Goal: Transaction & Acquisition: Purchase product/service

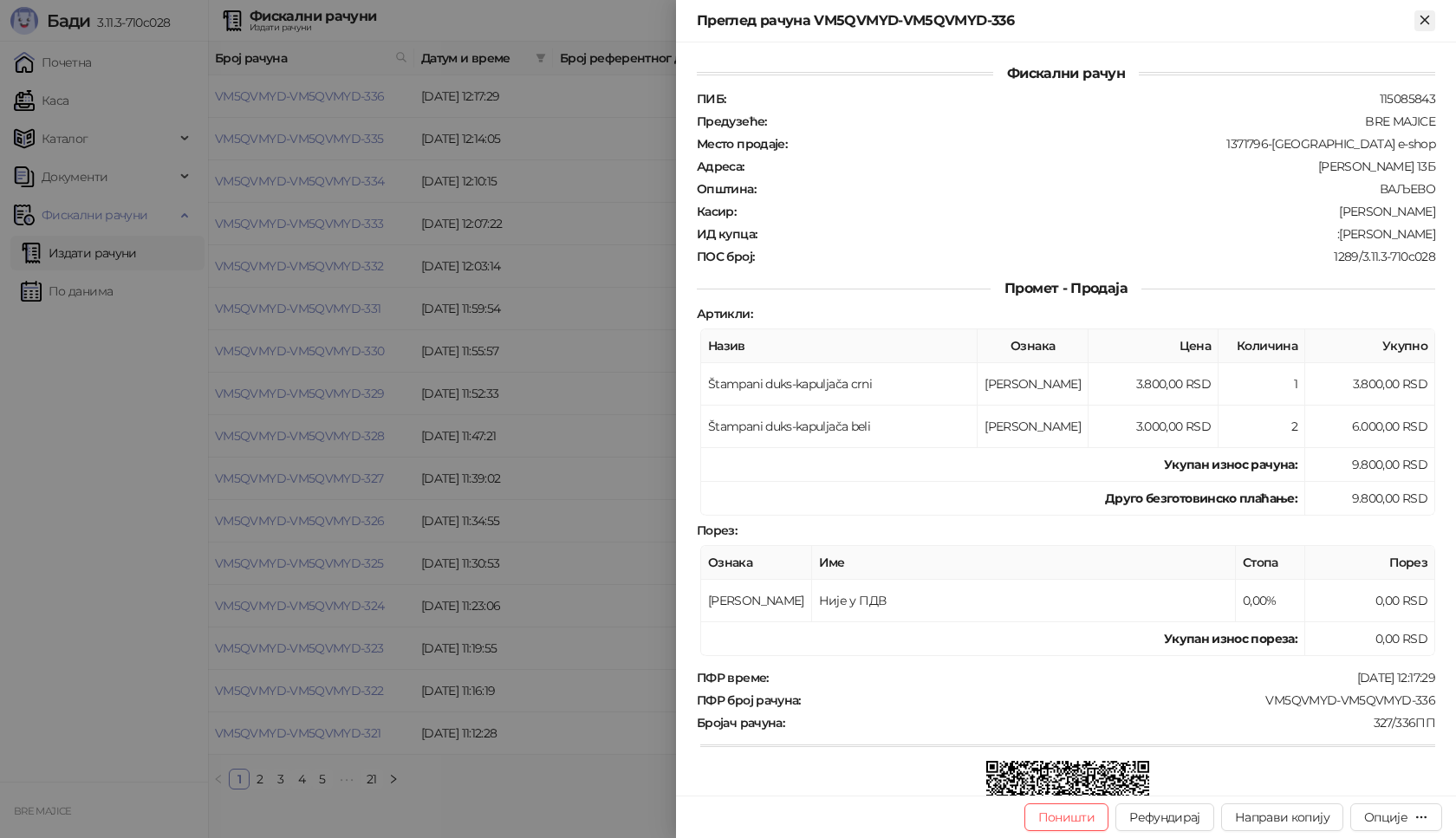
click at [1433, 26] on button "Close" at bounding box center [1424, 20] width 21 height 21
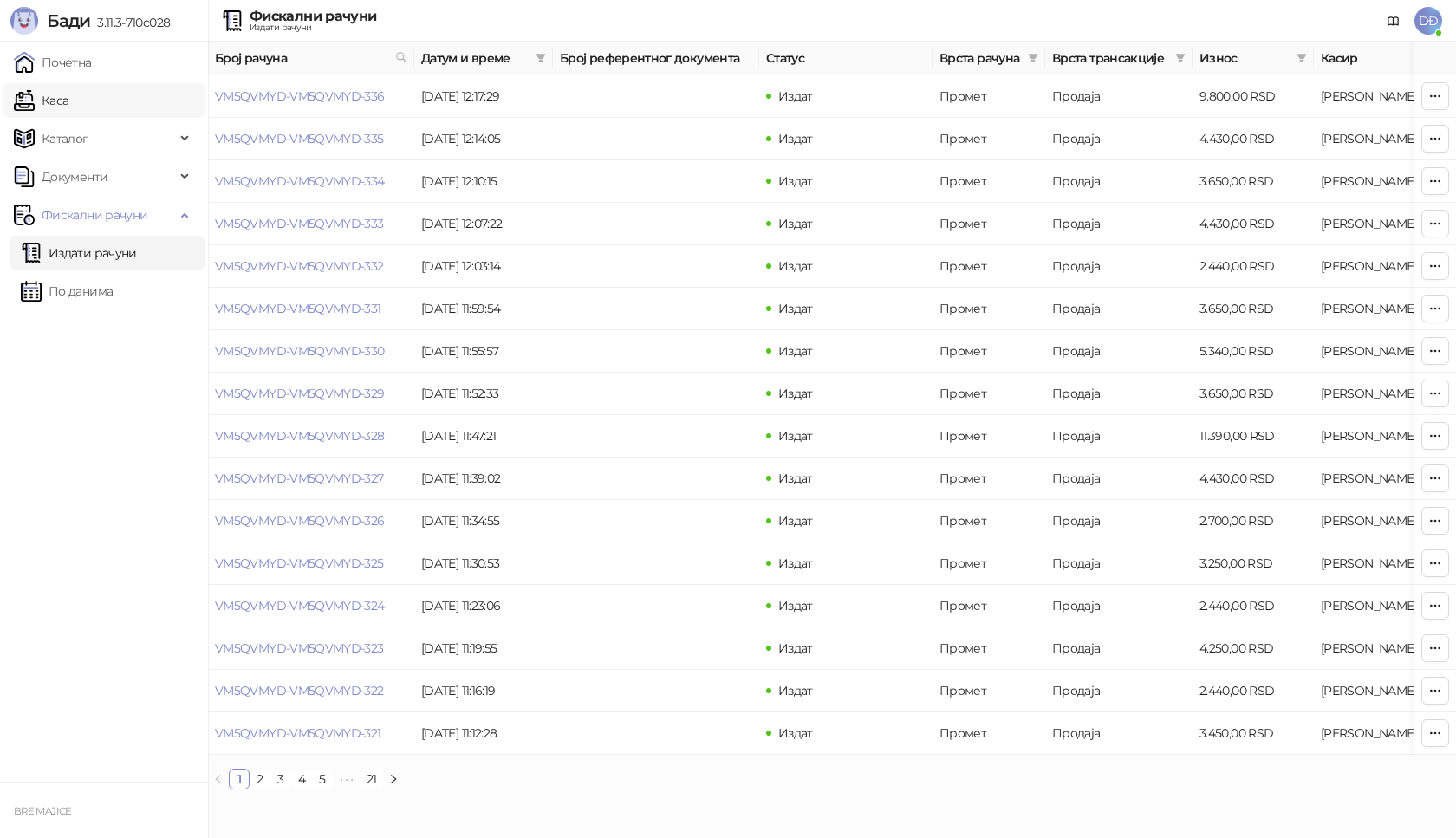
click at [53, 100] on link "Каса" at bounding box center [41, 100] width 55 height 35
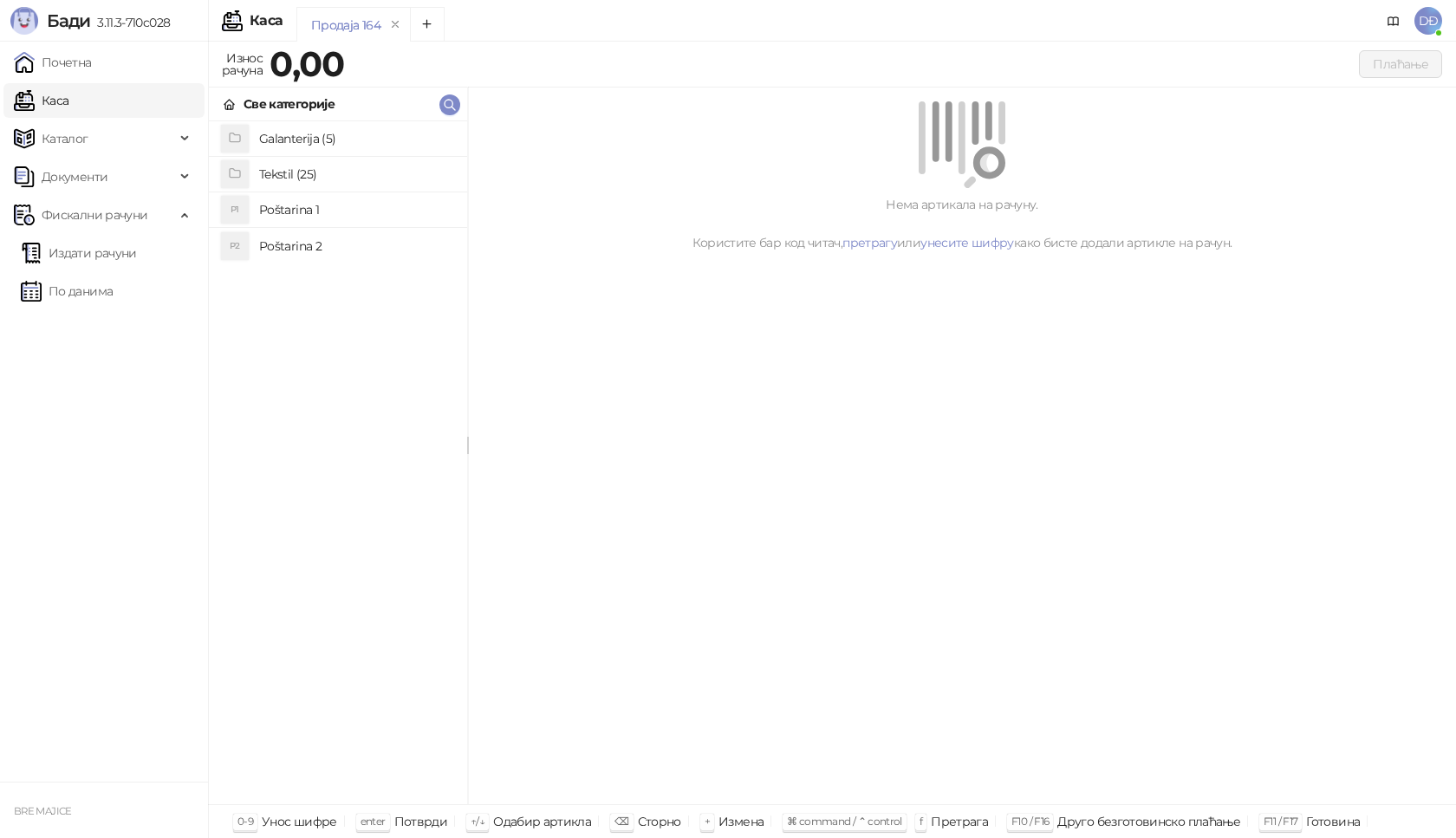
click at [284, 213] on h4 "Poštarina 1" at bounding box center [356, 210] width 194 height 28
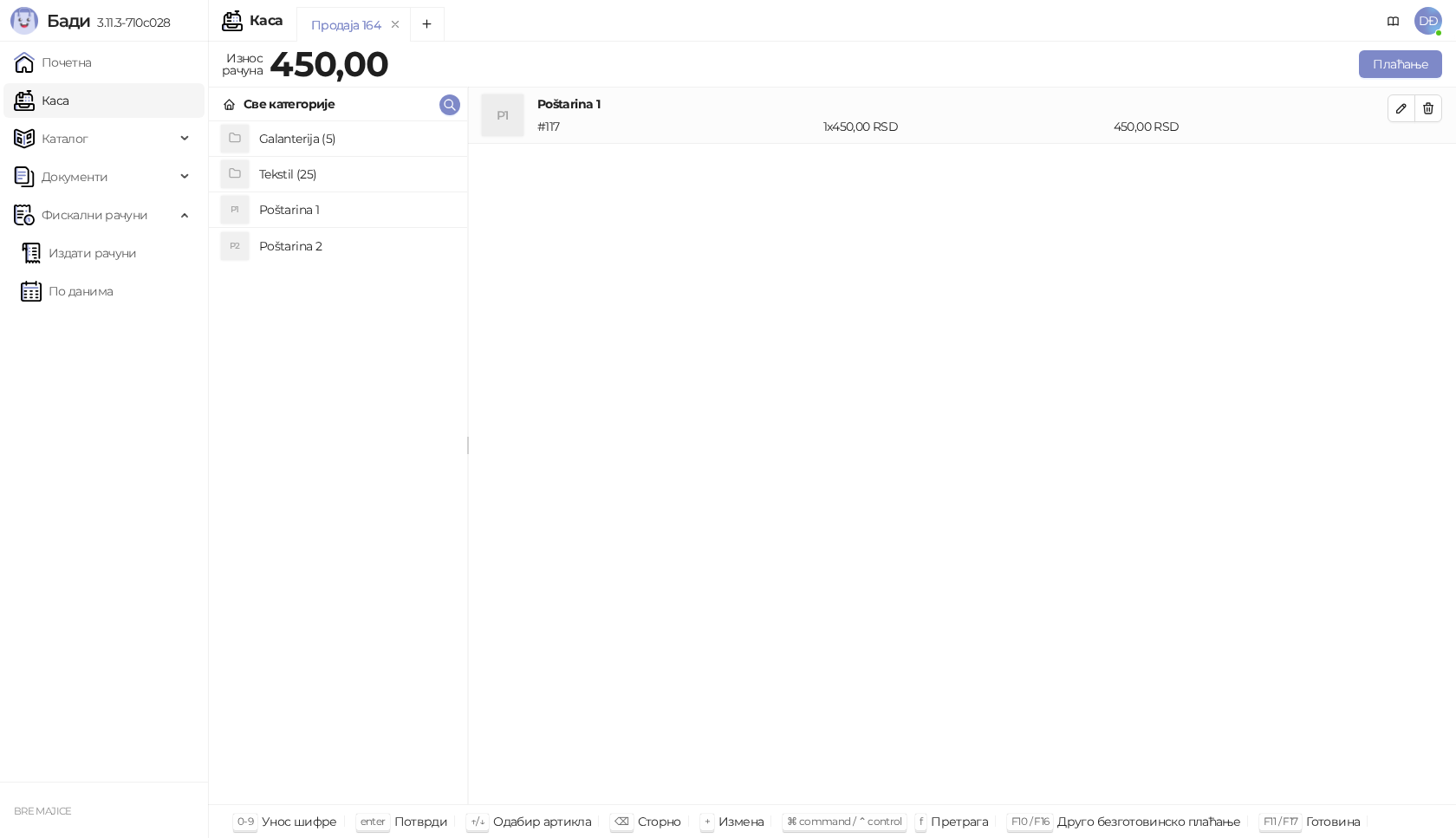
click at [284, 174] on h4 "Tekstil (25)" at bounding box center [356, 174] width 194 height 28
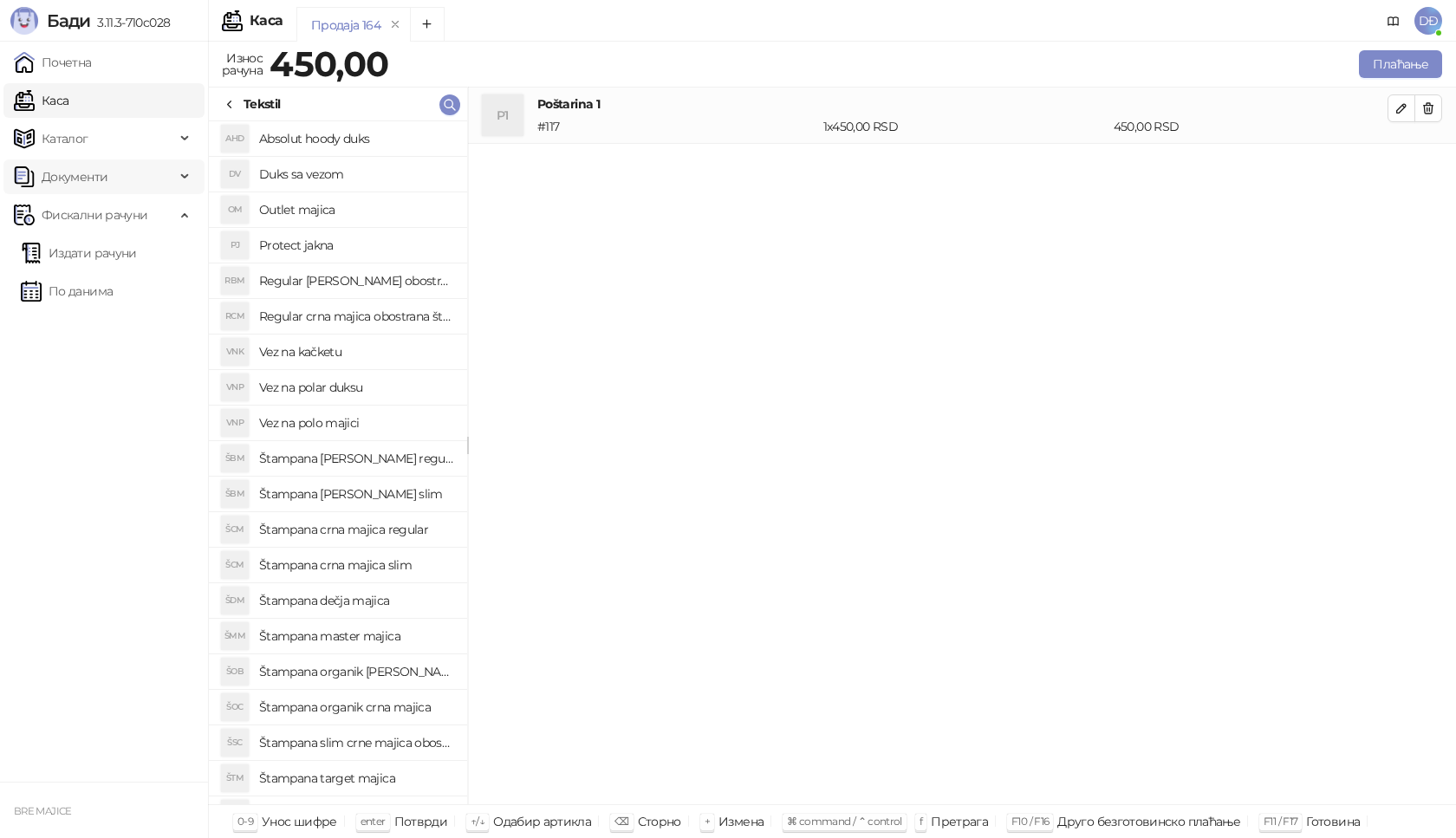
click at [72, 180] on span "Документи" at bounding box center [75, 176] width 66 height 35
click at [73, 180] on span "Документи" at bounding box center [75, 176] width 66 height 35
click at [81, 133] on span "Каталог" at bounding box center [65, 138] width 47 height 35
click at [85, 254] on link "Артикли" at bounding box center [61, 252] width 80 height 35
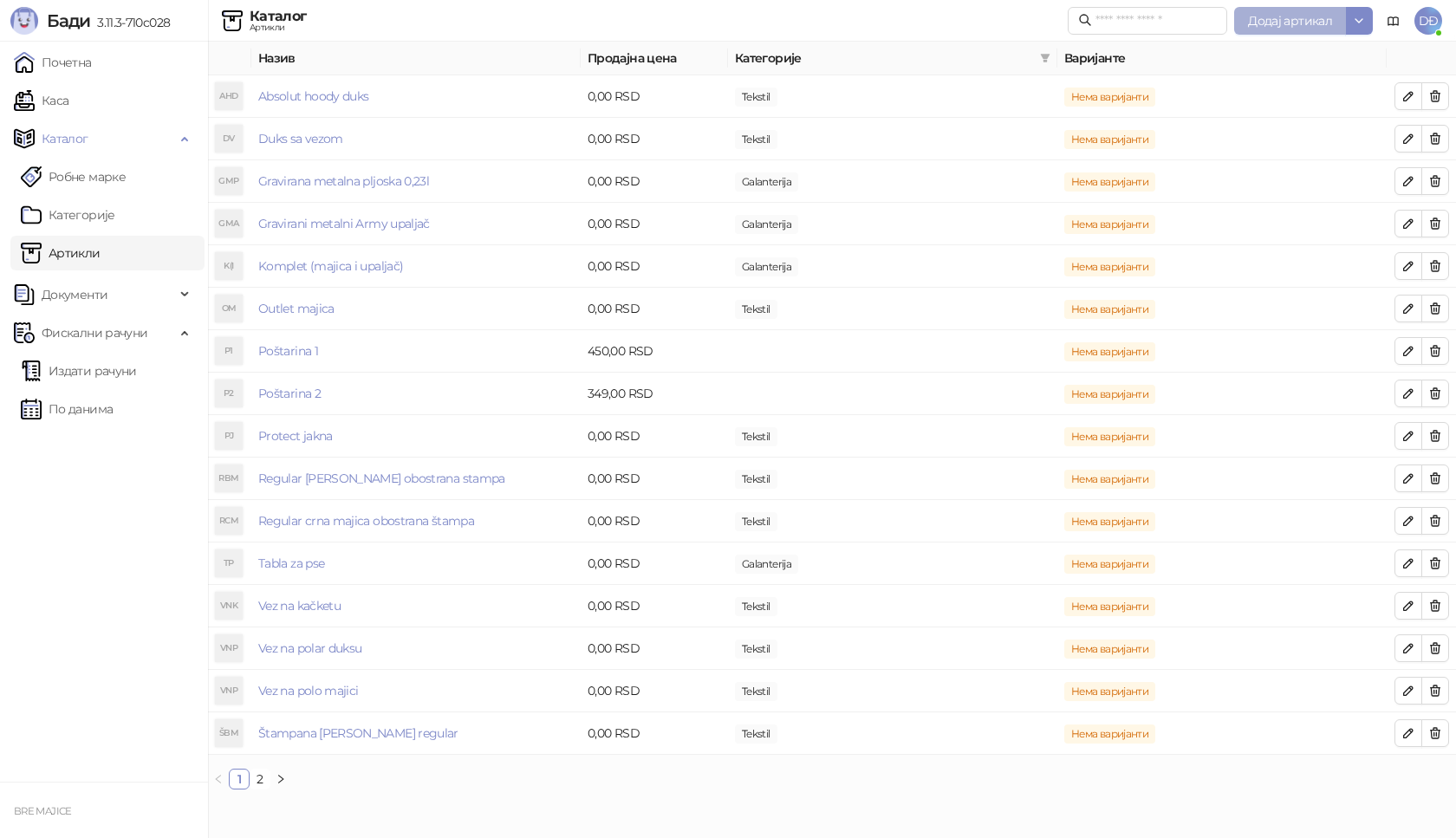
click at [1304, 21] on span "Додај артикал" at bounding box center [1290, 21] width 84 height 16
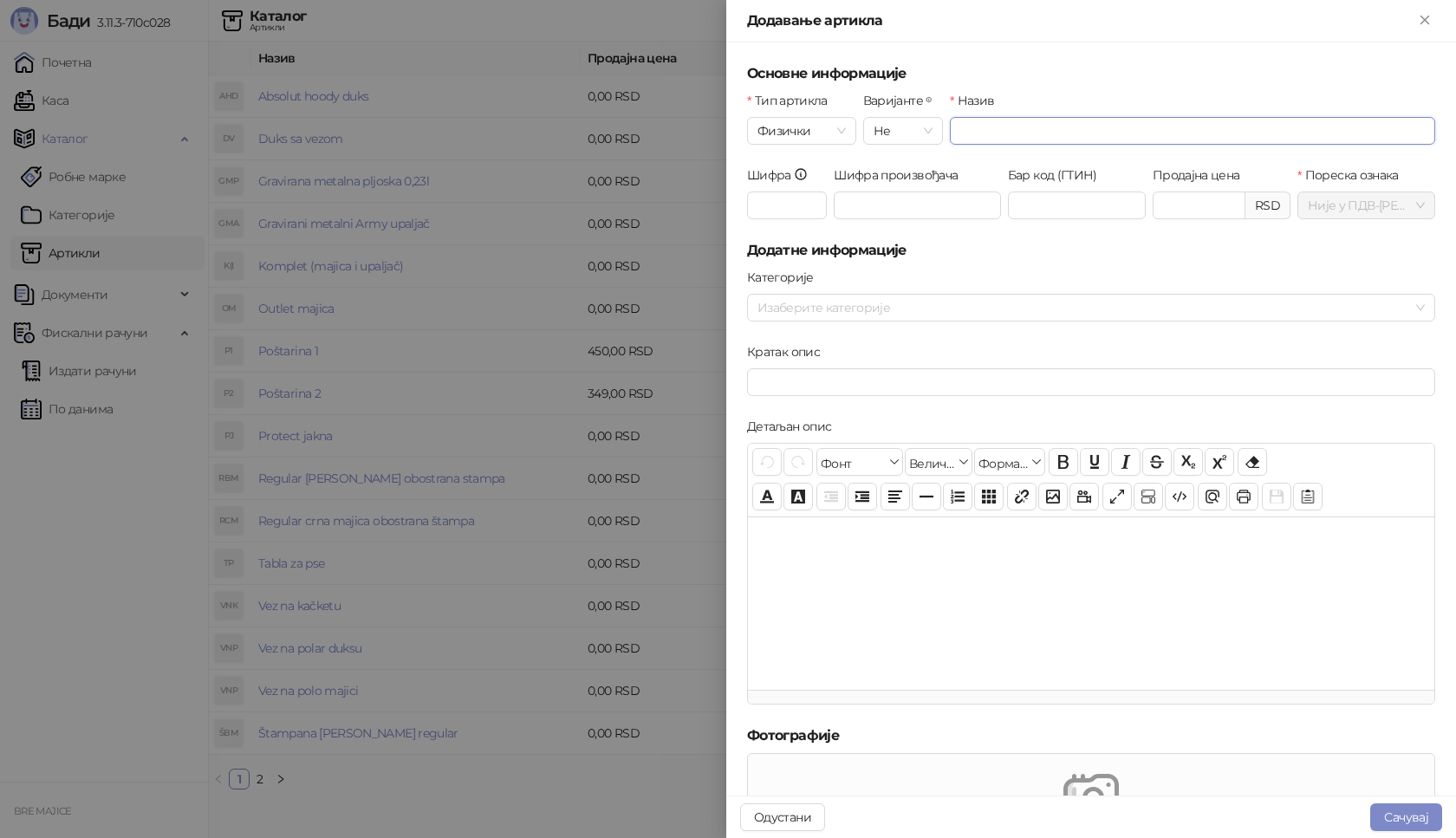
click at [977, 134] on input "Назив" at bounding box center [1193, 131] width 485 height 28
type input "**********"
click at [810, 215] on input "Шифра" at bounding box center [787, 206] width 80 height 28
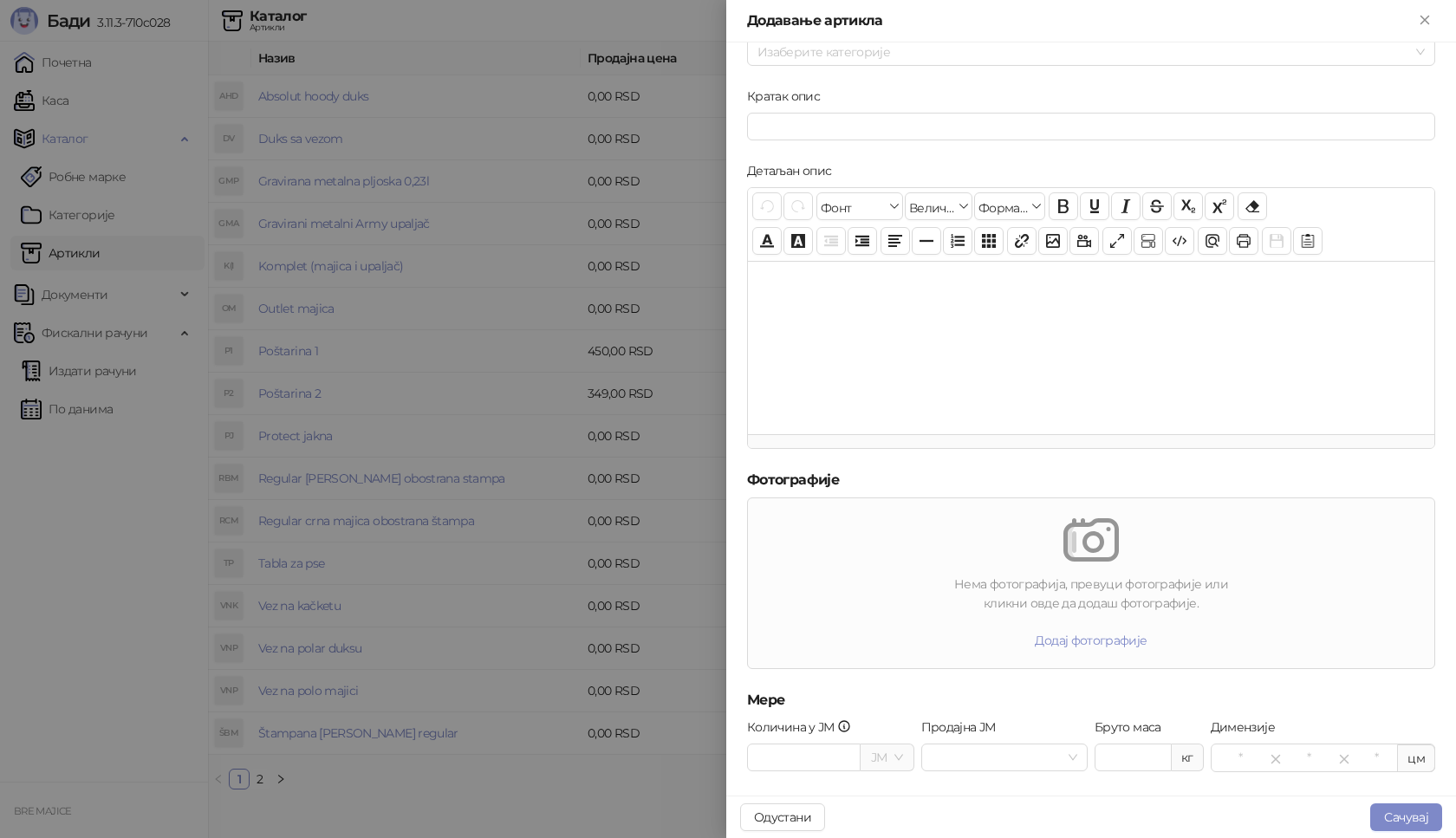
scroll to position [349, 0]
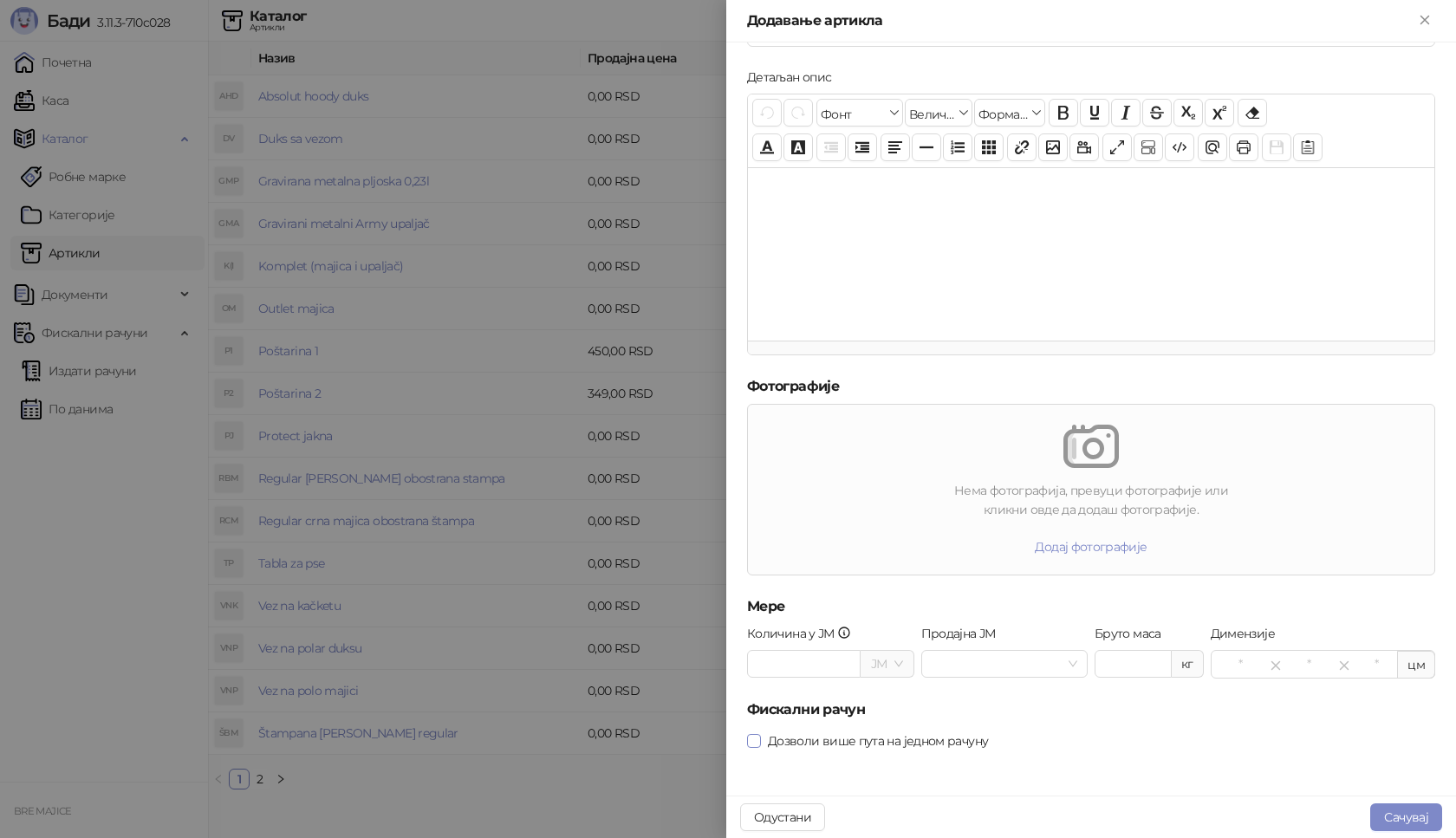
type input "***"
click at [1421, 812] on button "Сачувај" at bounding box center [1406, 817] width 72 height 28
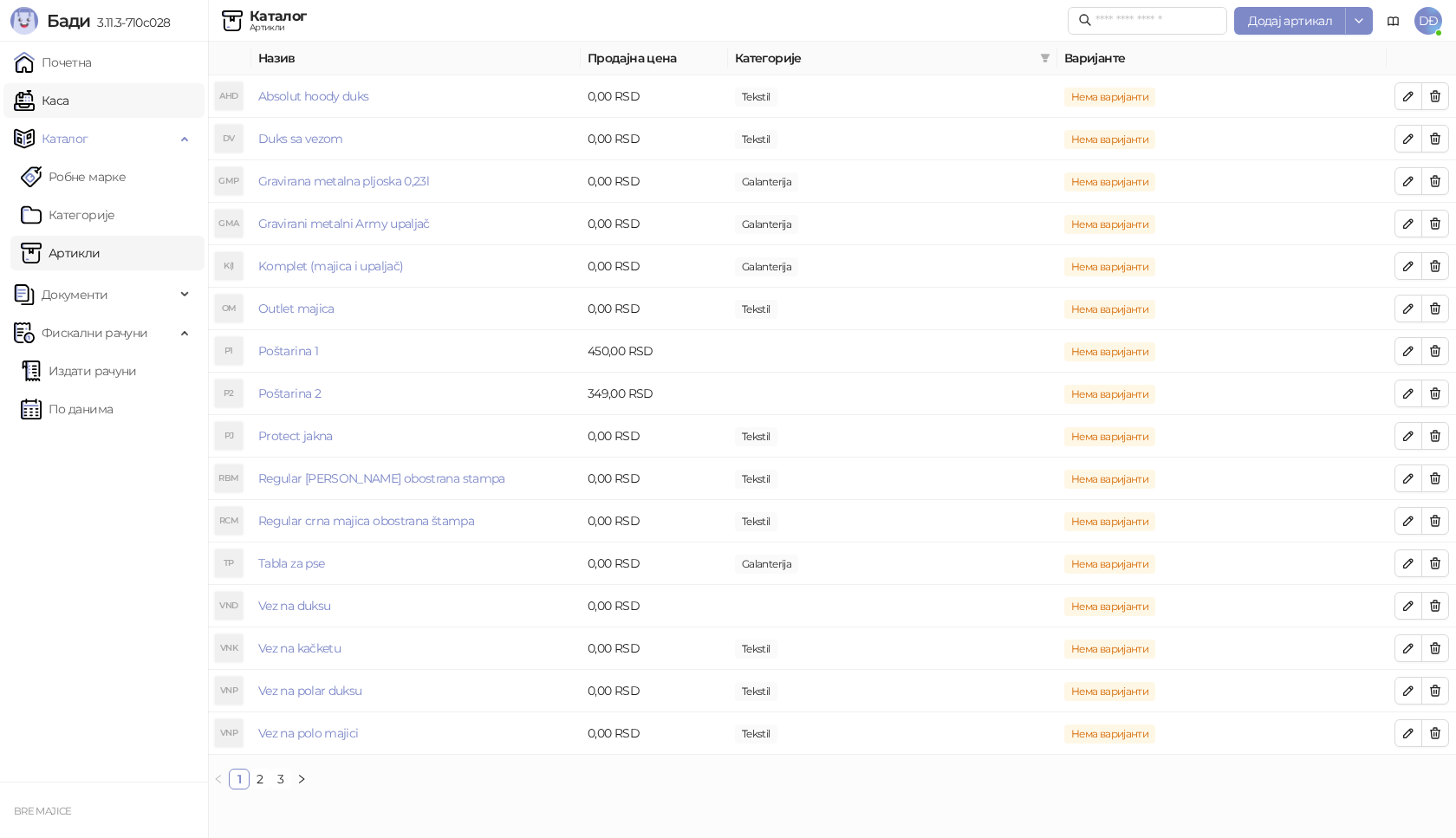
click at [69, 100] on link "Каса" at bounding box center [41, 100] width 55 height 35
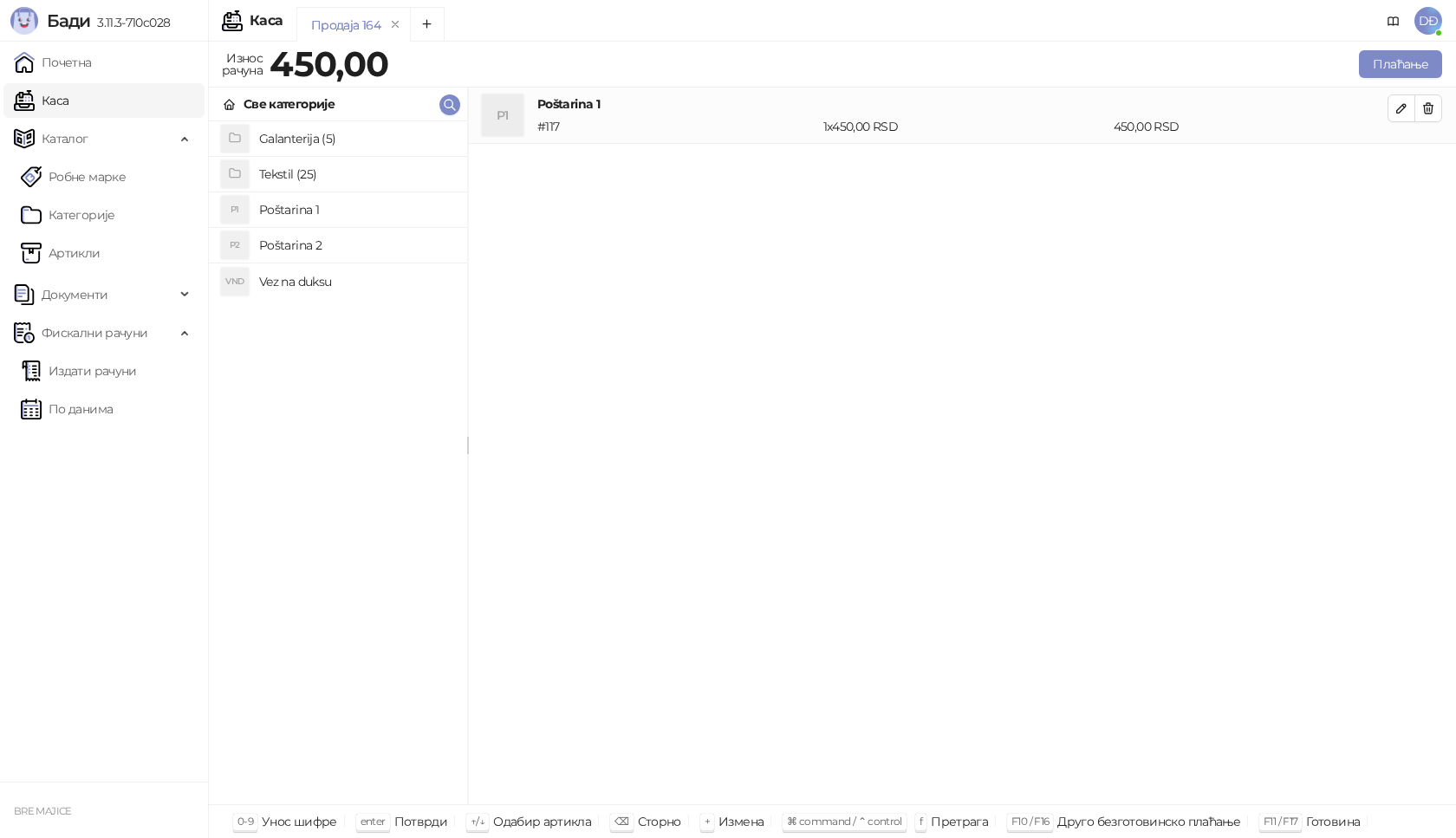
click at [270, 166] on h4 "Tekstil (25)" at bounding box center [356, 174] width 194 height 28
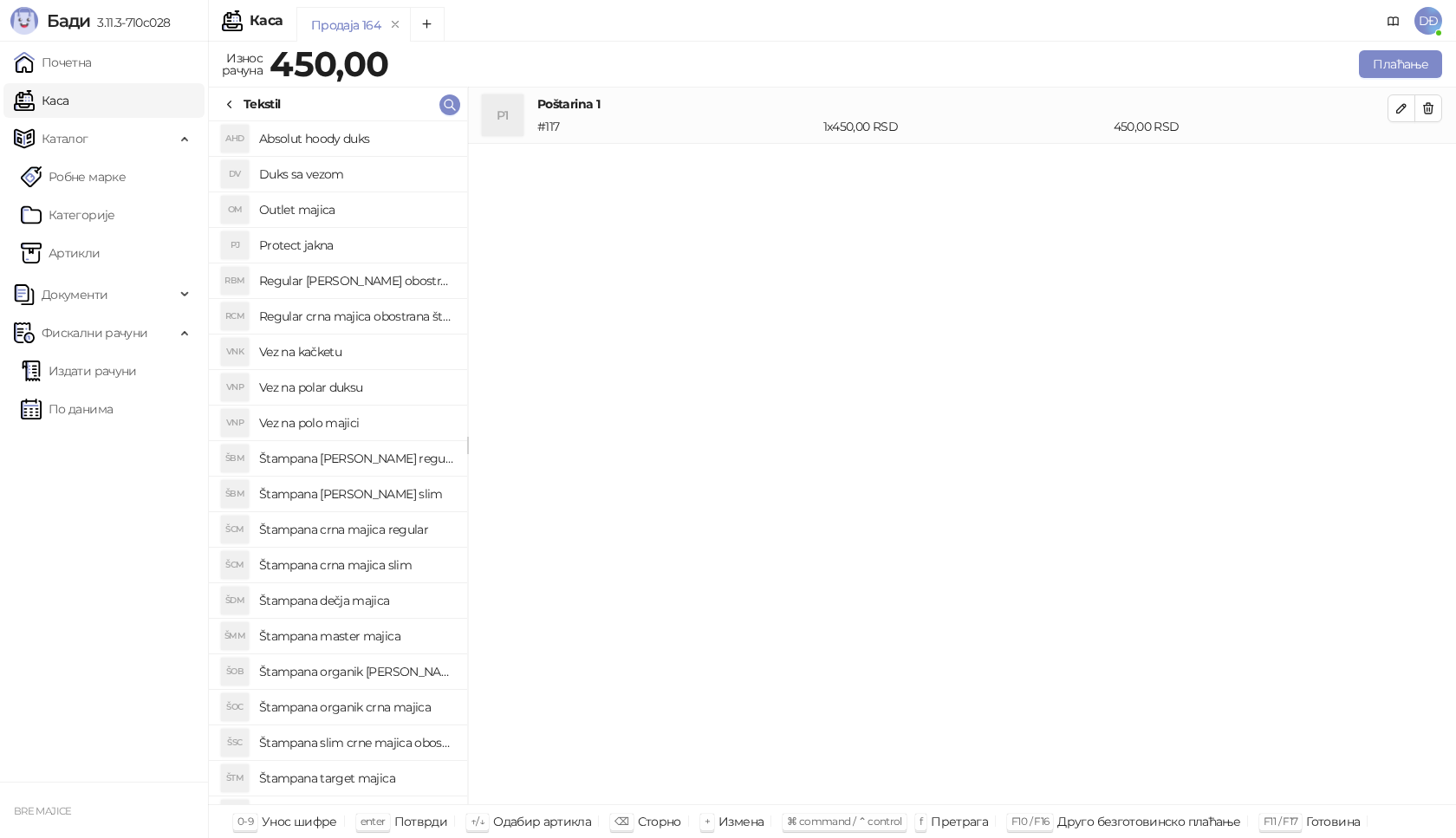
click at [333, 177] on h4 "Duks sa vezom" at bounding box center [356, 174] width 194 height 28
click at [1404, 166] on icon "button" at bounding box center [1401, 165] width 14 height 14
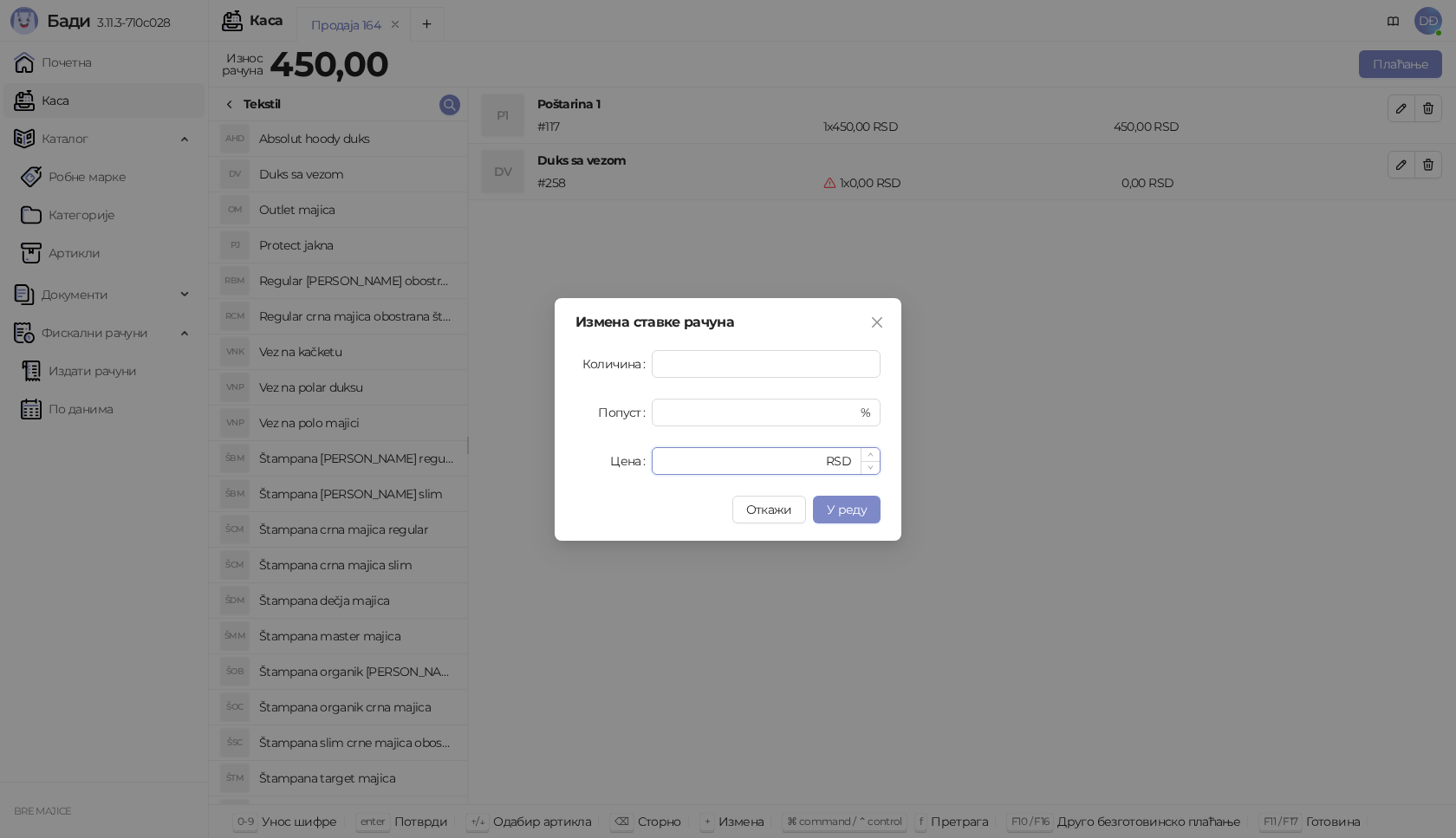
drag, startPoint x: 684, startPoint y: 458, endPoint x: 658, endPoint y: 466, distance: 27.2
click at [658, 466] on div "* RSD" at bounding box center [766, 461] width 229 height 28
type input "****"
click at [850, 512] on span "У реду" at bounding box center [847, 510] width 40 height 16
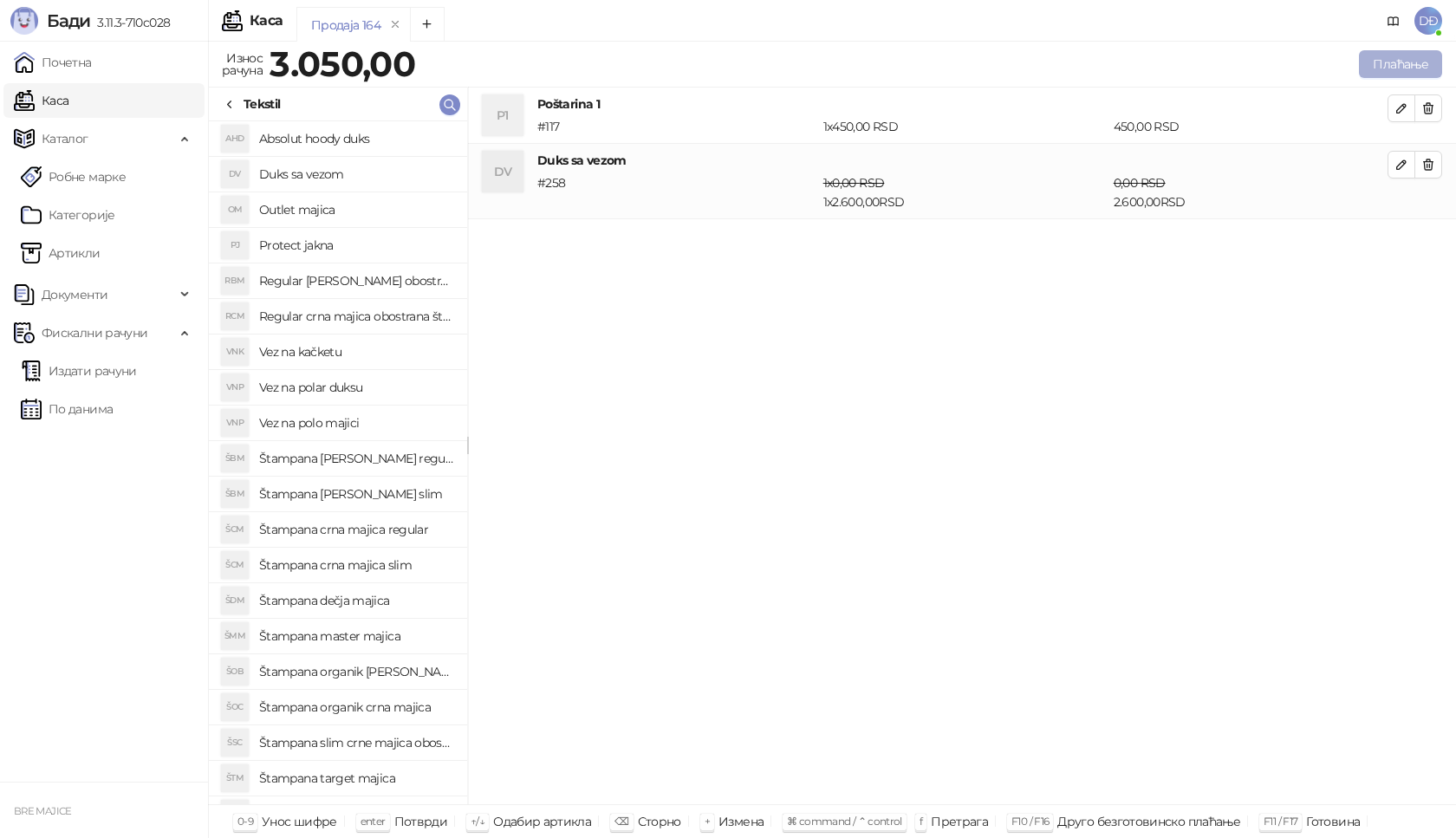
click at [1410, 67] on button "Плаћање" at bounding box center [1400, 65] width 83 height 28
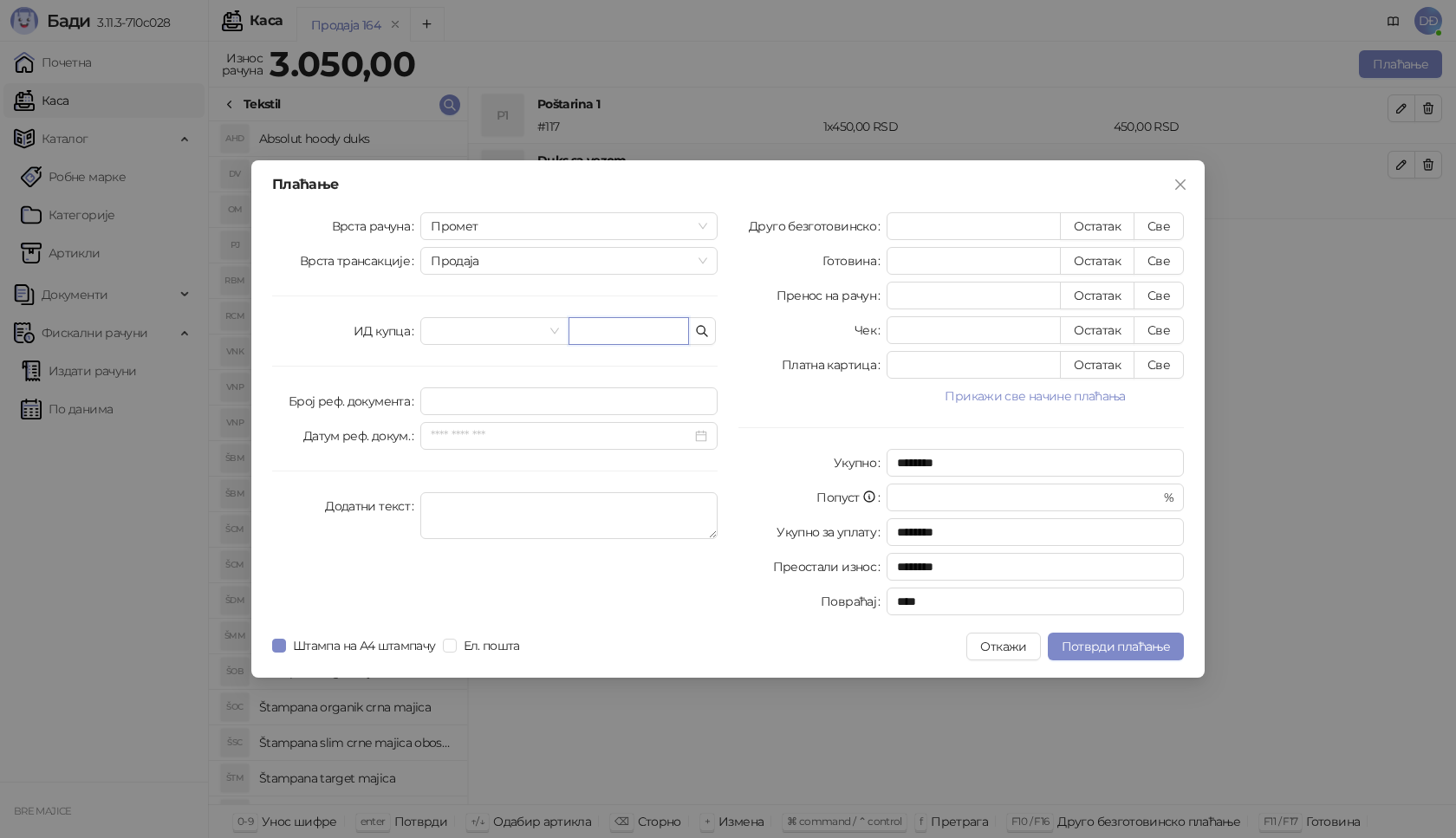
click at [628, 330] on input "text" at bounding box center [628, 331] width 120 height 28
paste input "**********"
type input "**********"
click at [1162, 228] on button "Све" at bounding box center [1159, 227] width 51 height 28
type input "****"
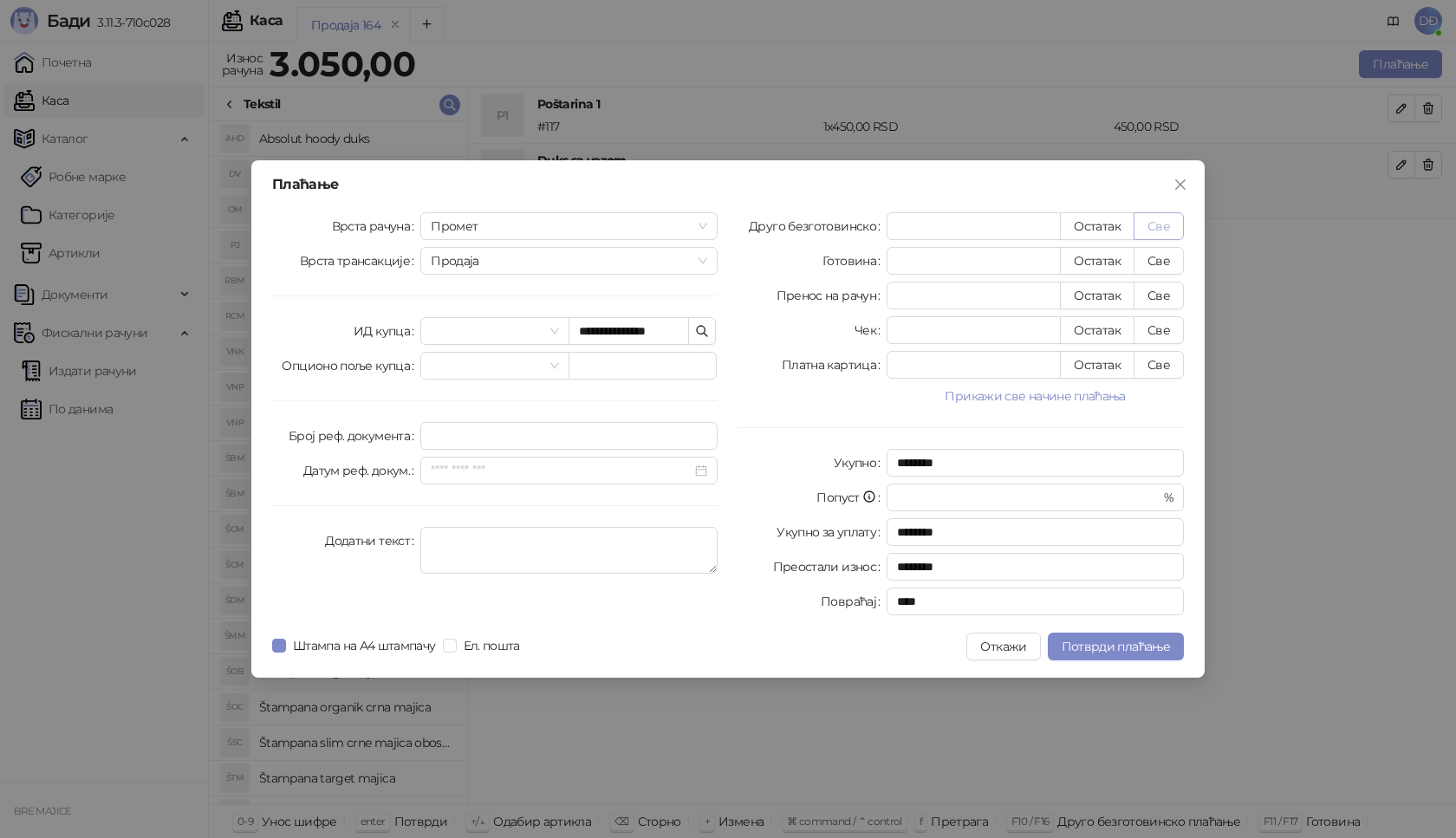
type input "****"
click at [1151, 664] on div "**********" at bounding box center [728, 419] width 953 height 518
click at [1145, 653] on span "Потврди плаћање" at bounding box center [1115, 647] width 108 height 16
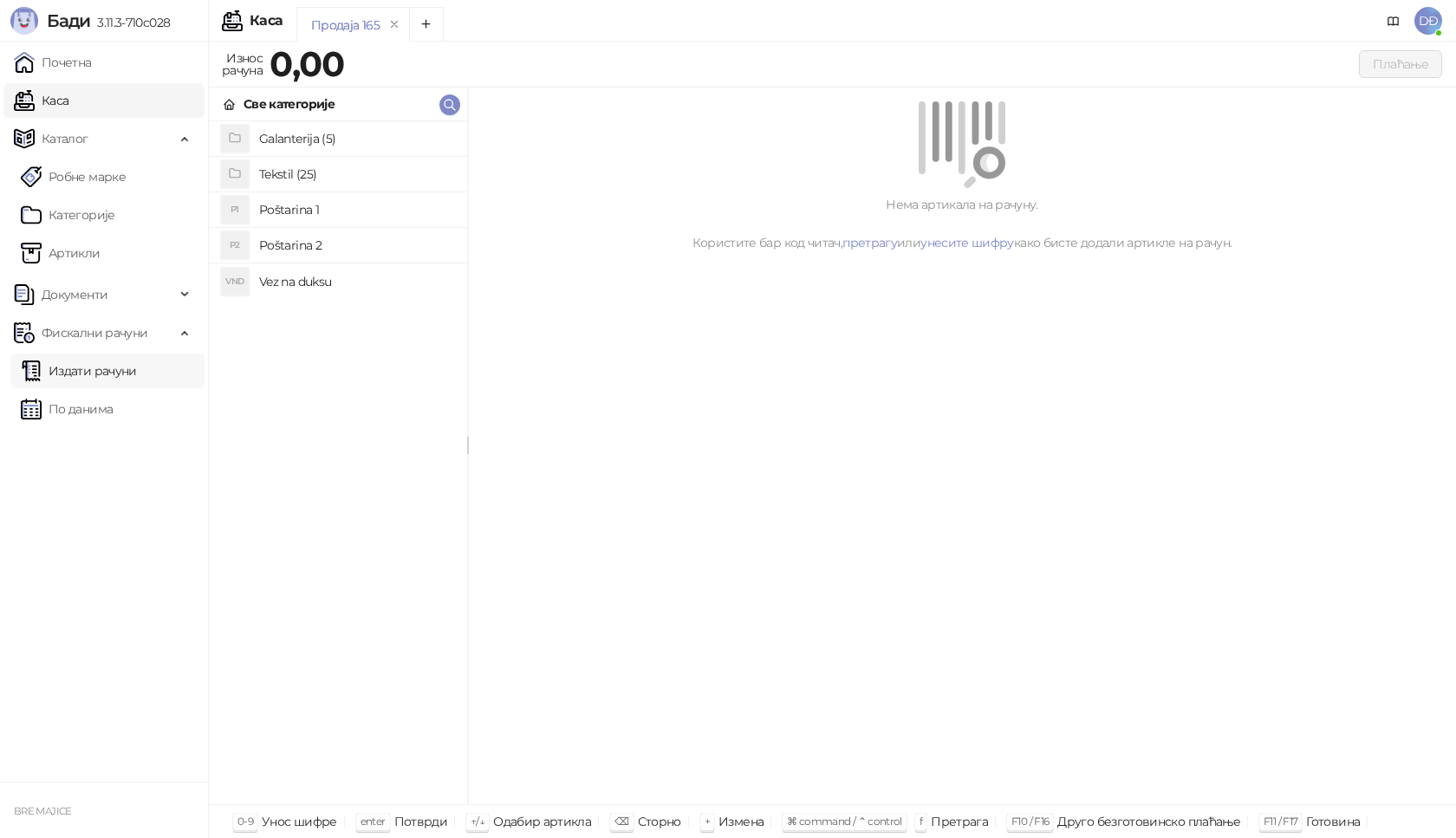
click at [78, 362] on link "Издати рачуни" at bounding box center [79, 371] width 116 height 35
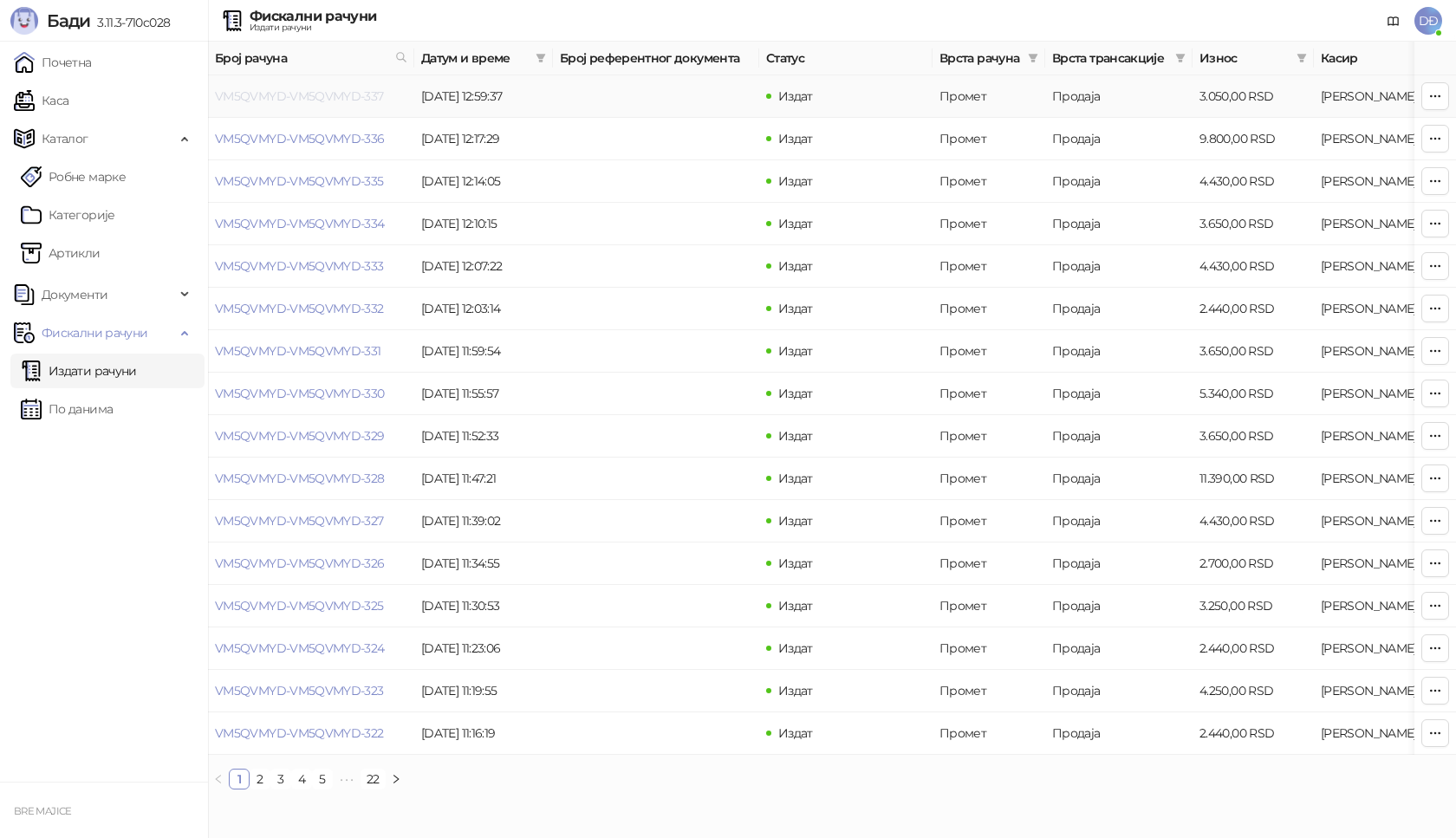
click at [315, 98] on link "VM5QVMYD-VM5QVMYD-337" at bounding box center [299, 96] width 169 height 16
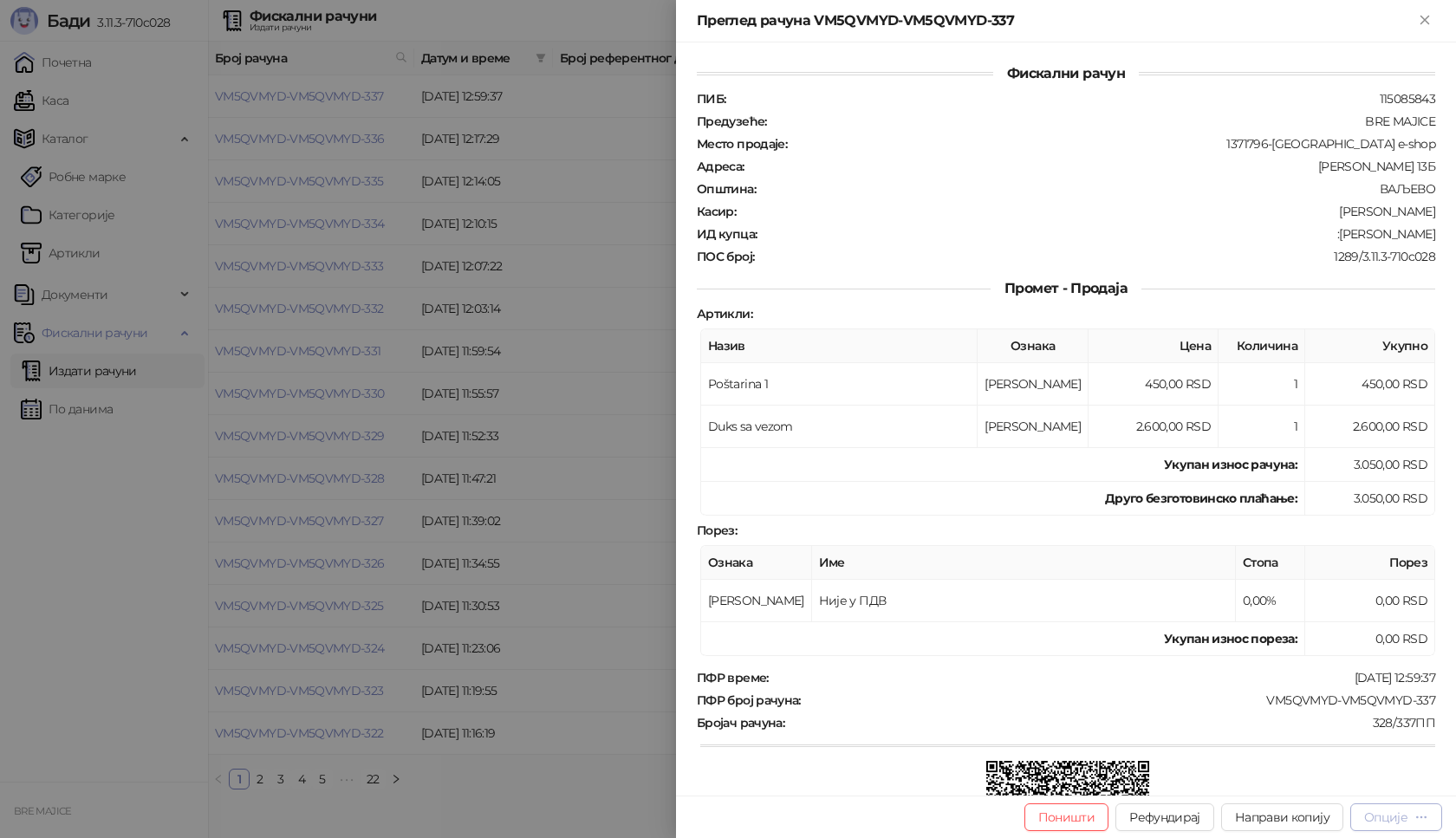
click at [1378, 817] on div "Опције" at bounding box center [1386, 818] width 44 height 16
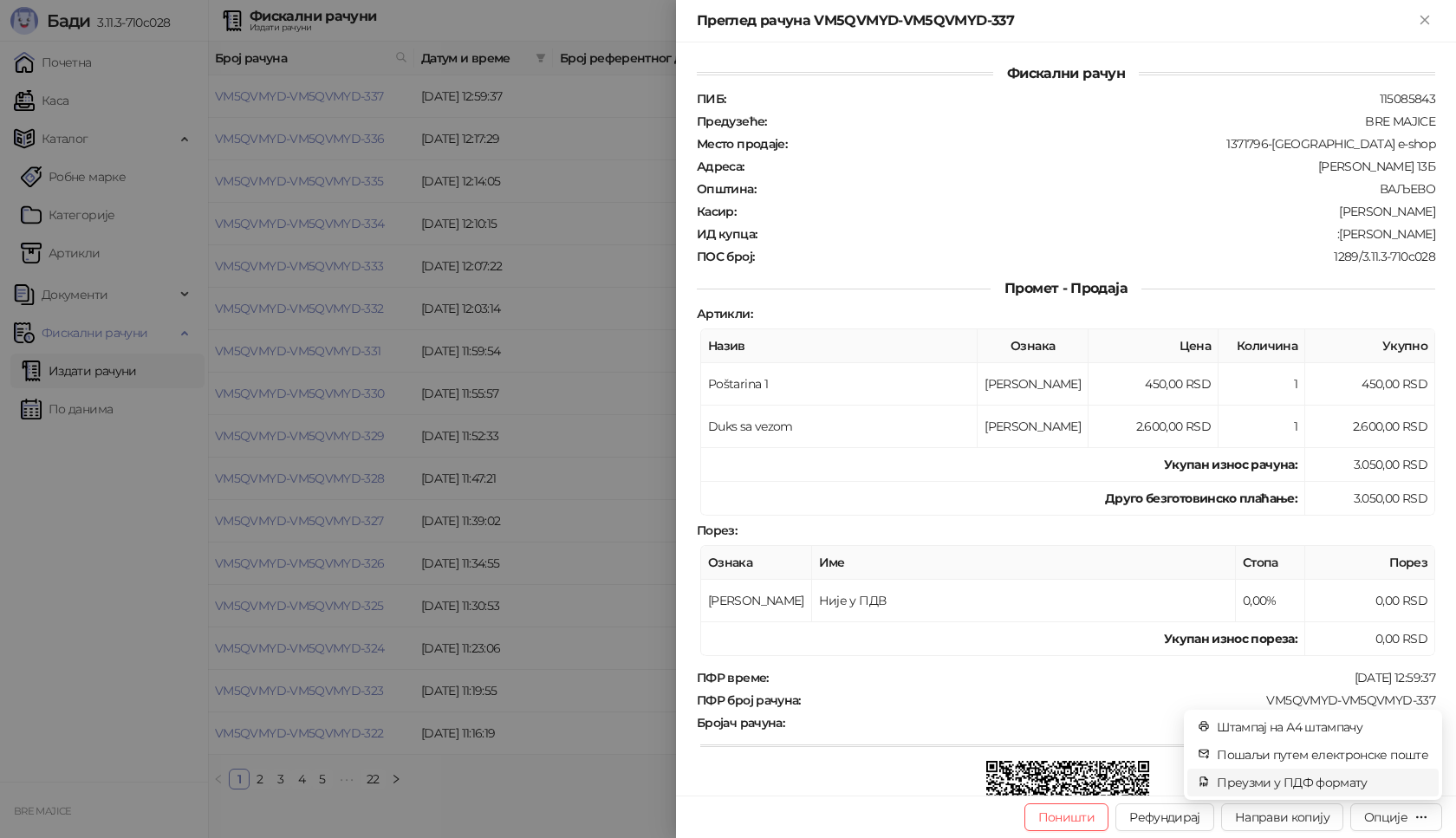
click at [1345, 788] on span "Преузми у ПДФ формату" at bounding box center [1322, 782] width 212 height 19
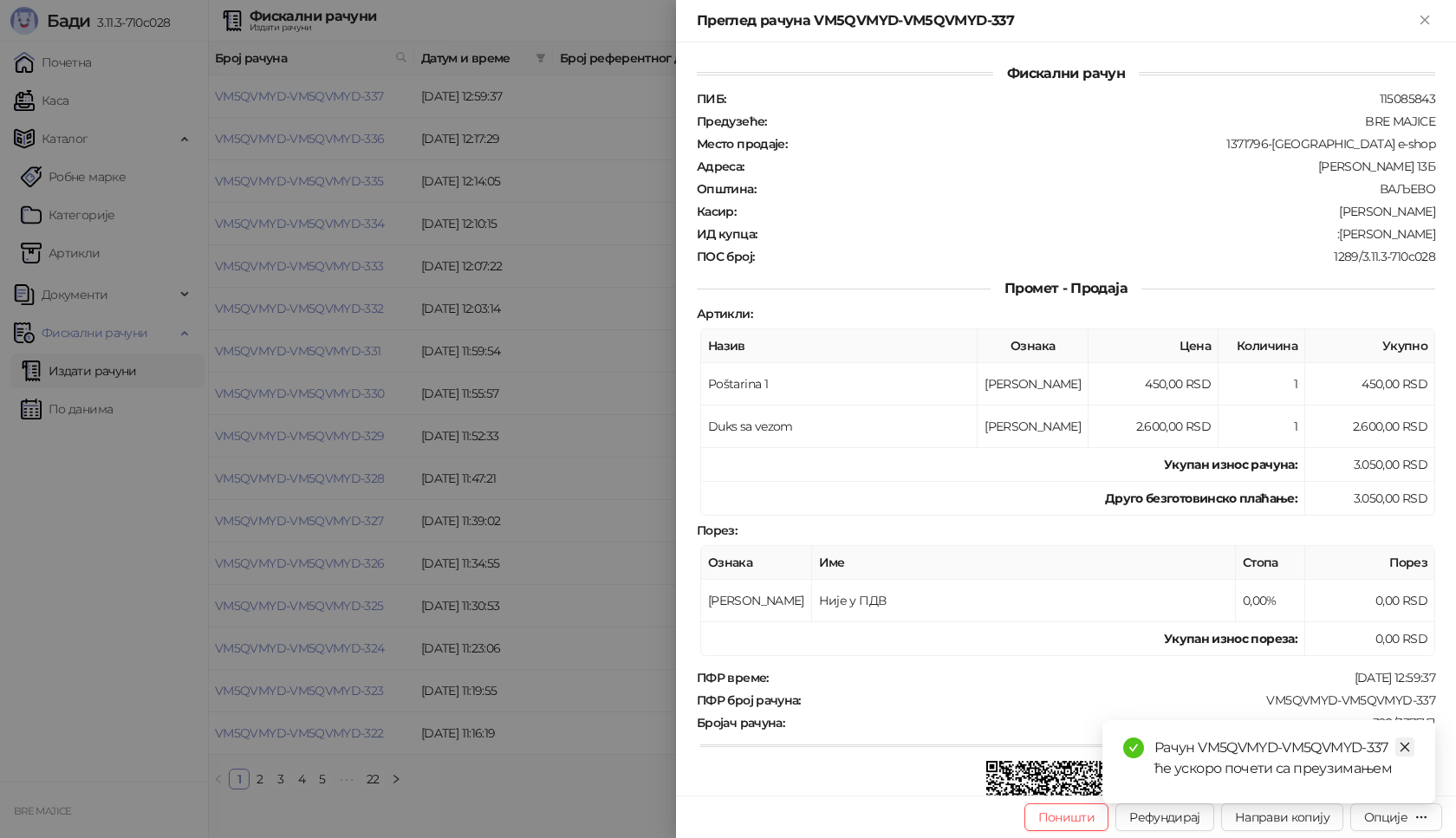
click at [1407, 745] on icon "close" at bounding box center [1405, 748] width 10 height 10
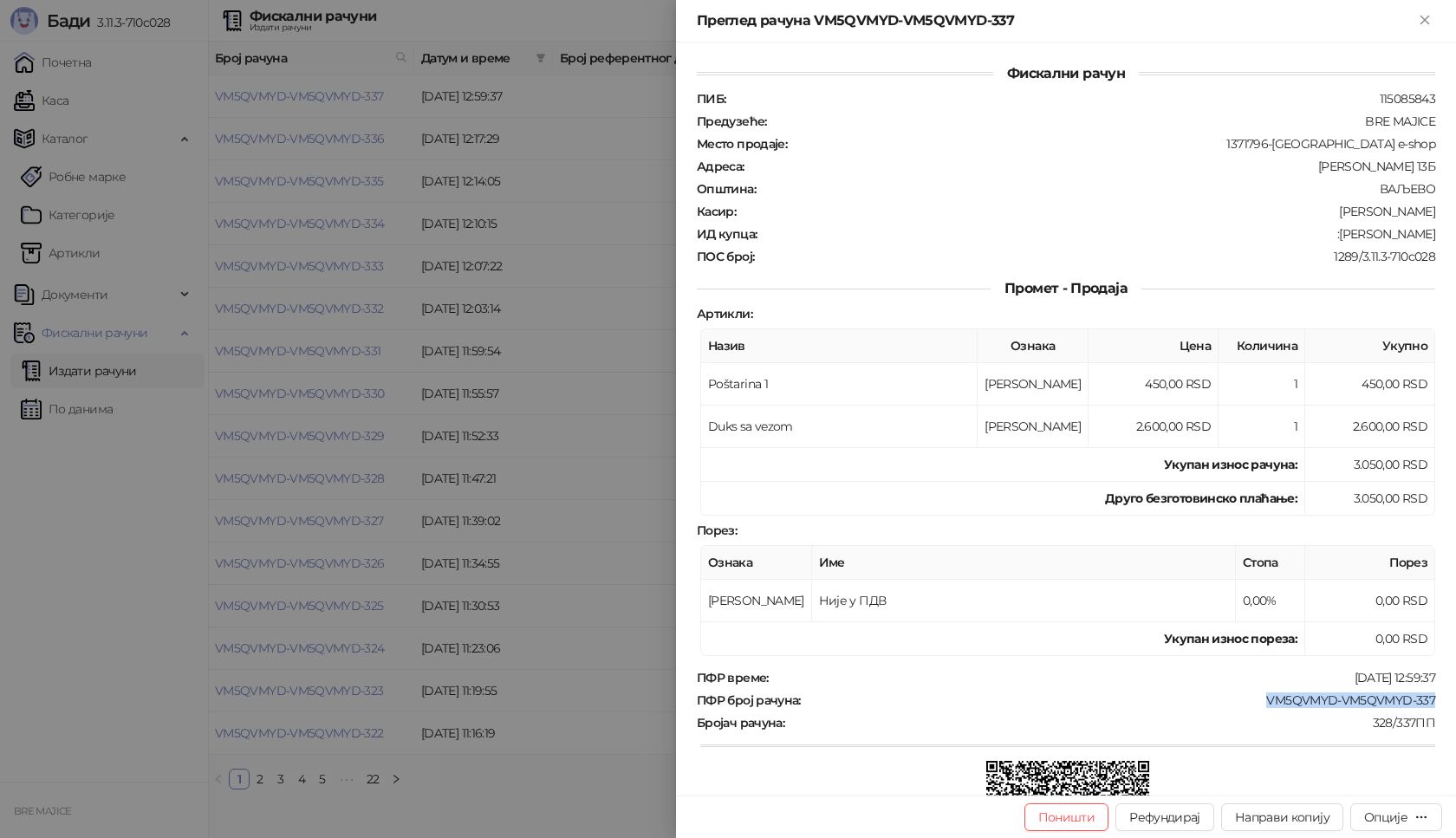
drag, startPoint x: 1422, startPoint y: 699, endPoint x: 1252, endPoint y: 703, distance: 170.0
click at [1252, 703] on div "ПФР број рачуна : VM5QVMYD-VM5QVMYD-337" at bounding box center [1066, 701] width 745 height 16
copy div "VM5QVMYD-VM5QVMYD-337"
drag, startPoint x: 1421, startPoint y: 234, endPoint x: 1345, endPoint y: 242, distance: 76.4
click at [1345, 242] on div "ПИБ : 115085843 Предузеће : BRE MAJICE Место продаје : 1371796-Bremajice e-shop…" at bounding box center [1066, 178] width 745 height 173
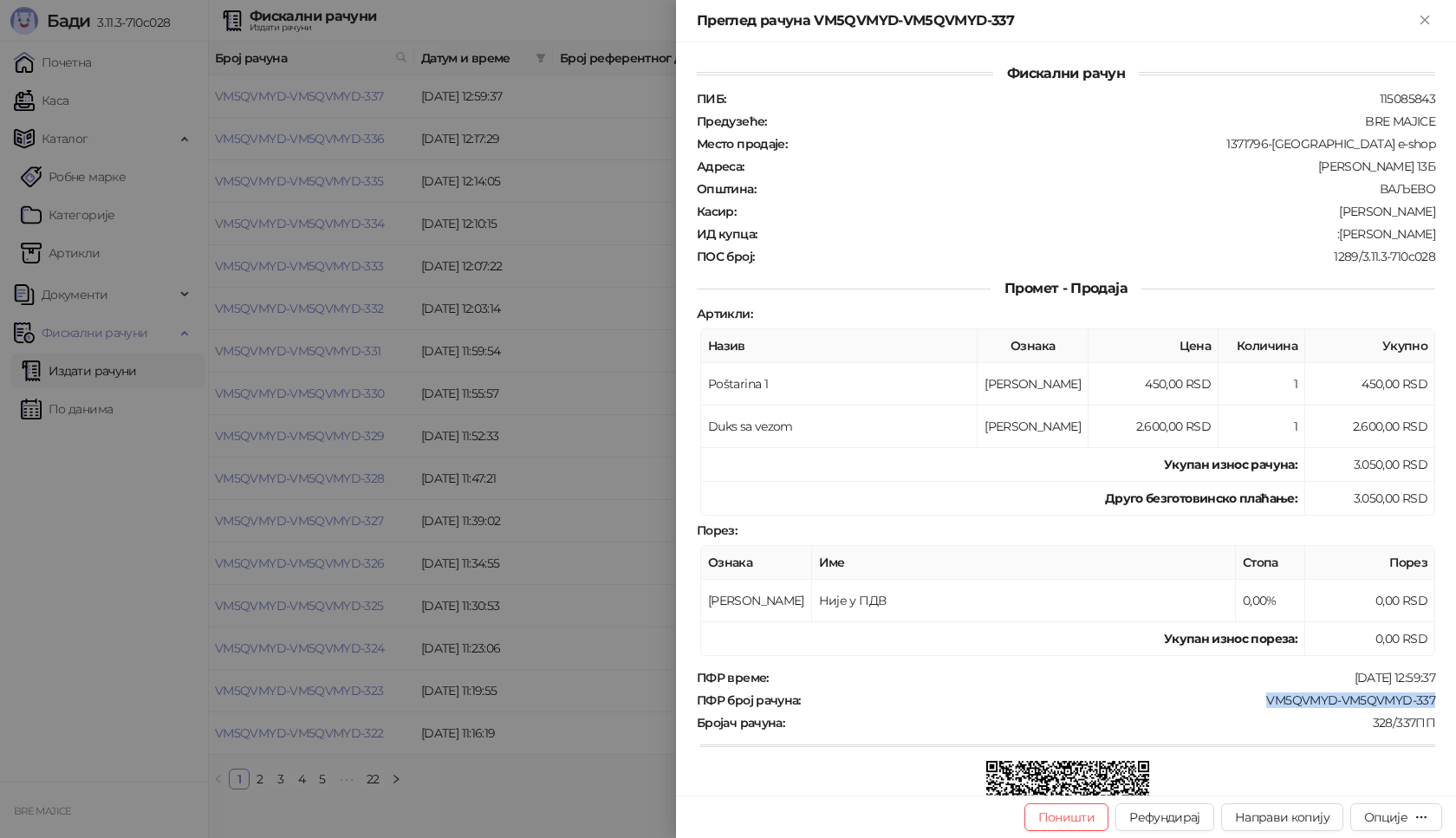
copy div "[PERSON_NAME]"
